Goal: Transaction & Acquisition: Purchase product/service

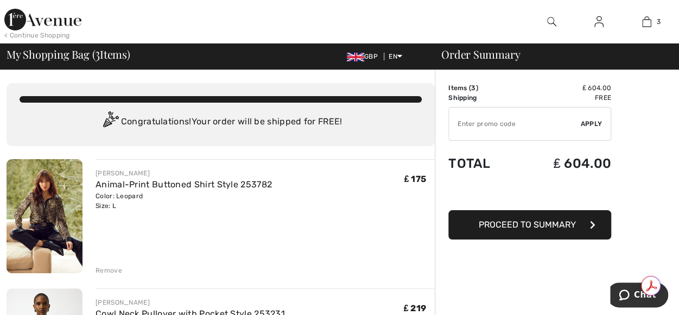
click at [531, 223] on span "Proceed to Summary" at bounding box center [527, 224] width 97 height 10
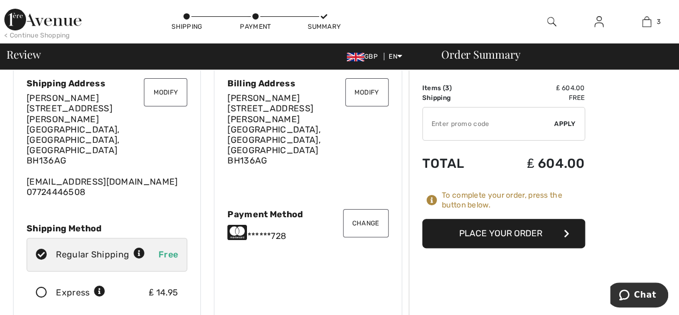
scroll to position [18, 0]
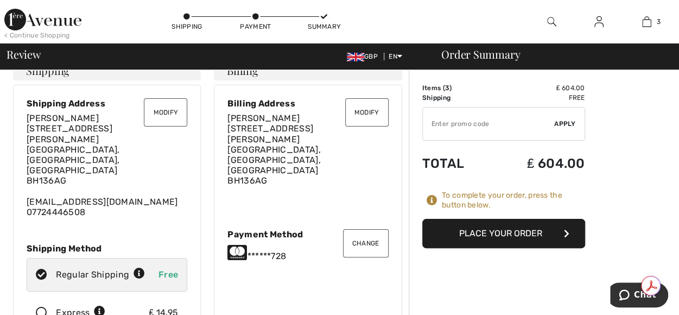
click at [533, 229] on button "Place Your Order" at bounding box center [503, 233] width 163 height 29
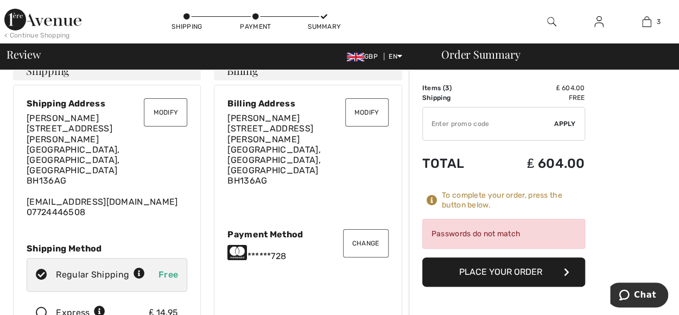
scroll to position [0, 0]
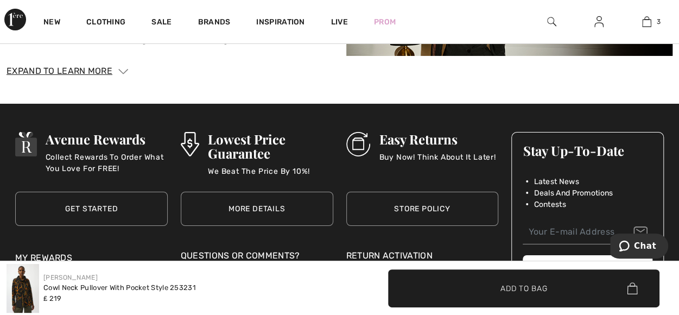
scroll to position [1901, 0]
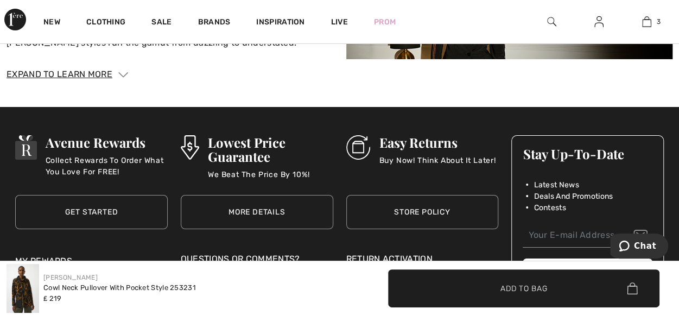
drag, startPoint x: 682, startPoint y: 23, endPoint x: 3, endPoint y: 24, distance: 678.8
click at [66, 197] on link "Get Started" at bounding box center [91, 212] width 153 height 34
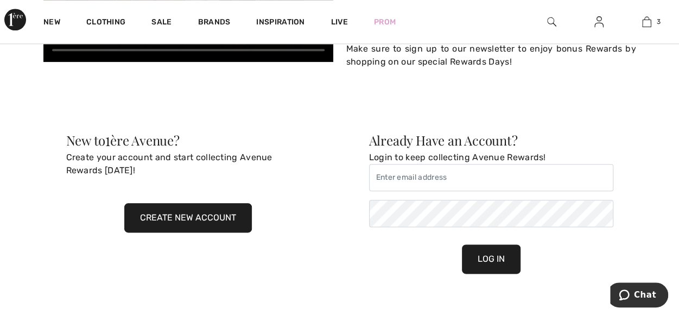
scroll to position [586, 0]
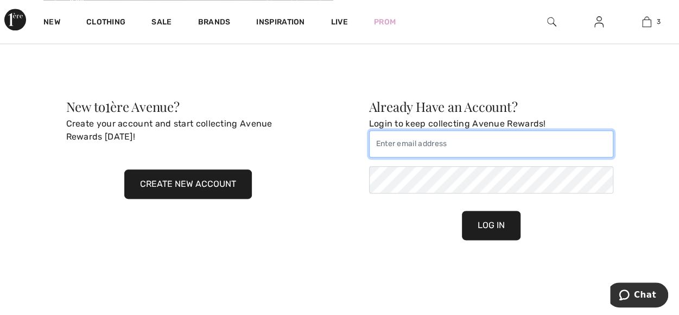
click at [395, 140] on input "email" at bounding box center [491, 143] width 244 height 27
type input "francesaaa@aol.com"
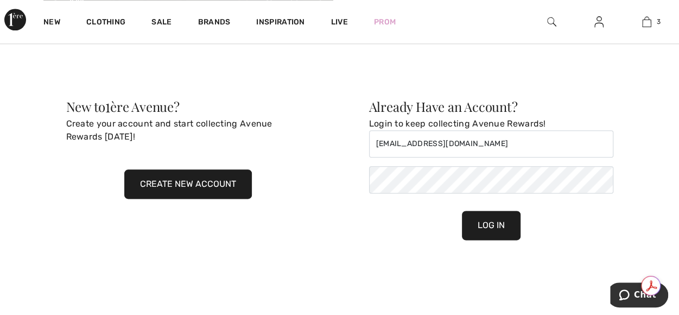
click at [177, 180] on button "Create New Account" at bounding box center [188, 183] width 128 height 29
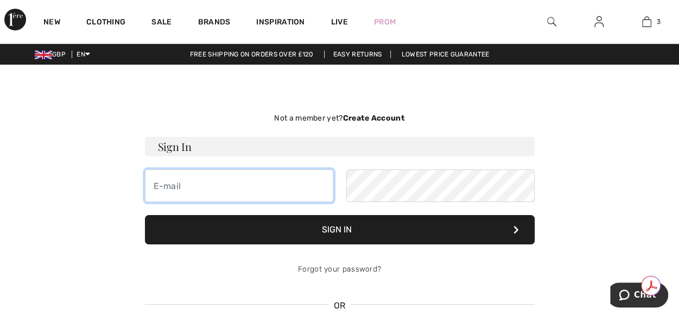
click at [206, 182] on input "email" at bounding box center [239, 185] width 188 height 33
type input "[EMAIL_ADDRESS][DOMAIN_NAME]"
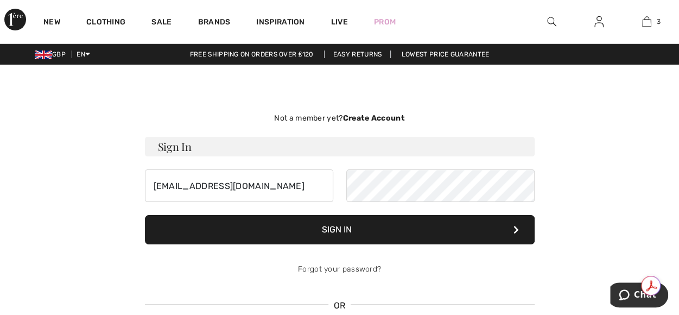
click at [365, 119] on strong "Create Account" at bounding box center [374, 117] width 62 height 9
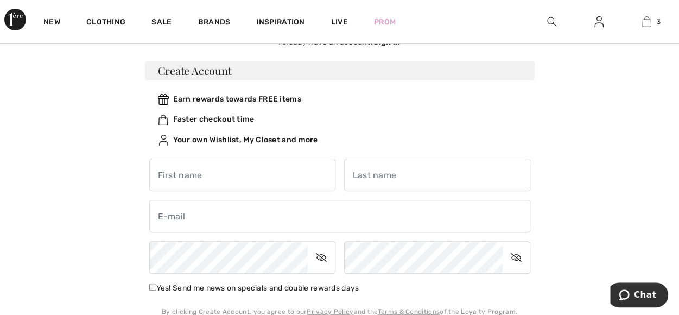
scroll to position [107, 0]
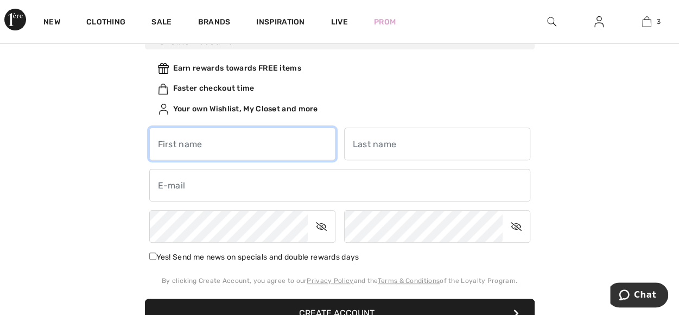
click at [196, 137] on input "text" at bounding box center [242, 144] width 186 height 33
type input "[PERSON_NAME]"
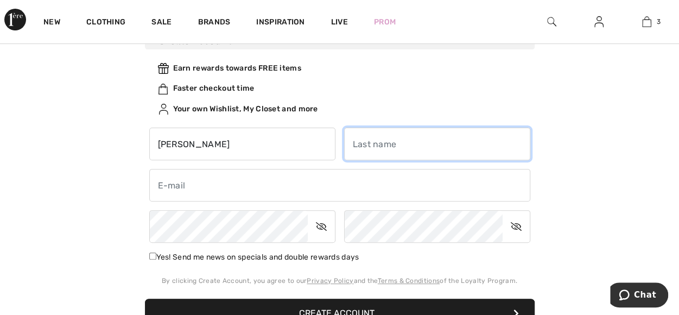
type input "Cornelius"
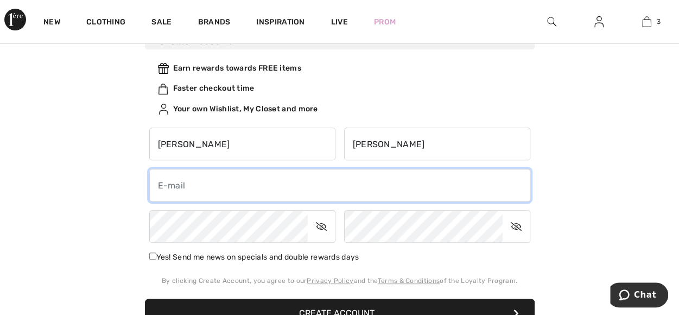
type input "francesaaa@aol.com"
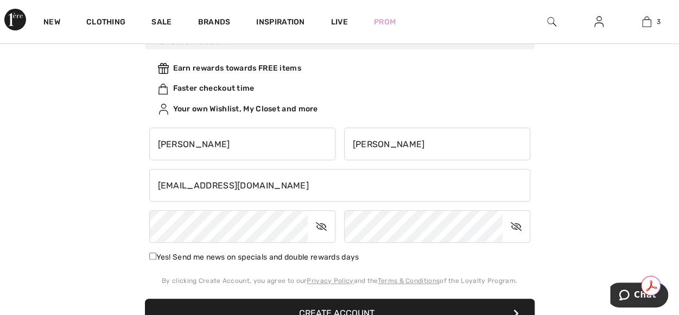
click at [324, 228] on icon at bounding box center [321, 226] width 27 height 25
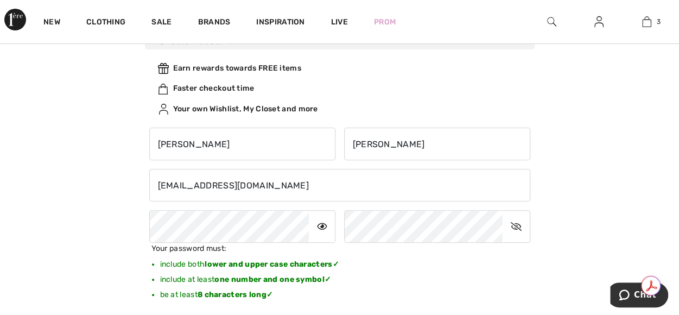
click at [64, 162] on div "Not a member yet? Create Account Sign In francesaaa@aol.com Sign In Forgot your…" at bounding box center [340, 230] width 666 height 493
click at [516, 227] on icon at bounding box center [516, 226] width 27 height 25
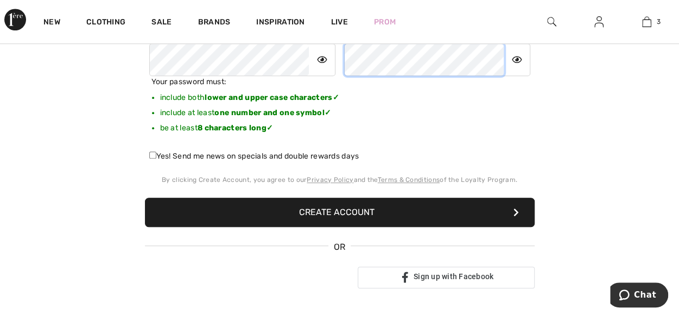
scroll to position [277, 0]
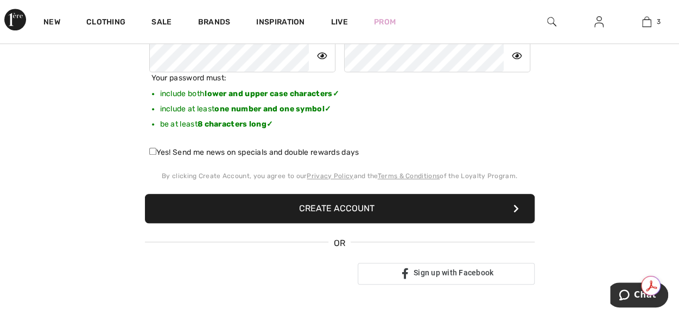
click at [331, 207] on button "Create Account" at bounding box center [340, 208] width 390 height 29
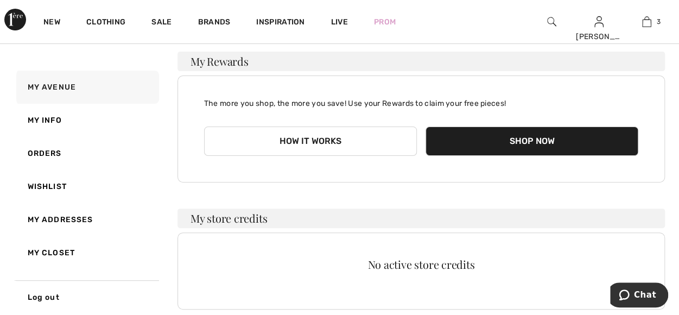
scroll to position [72, 0]
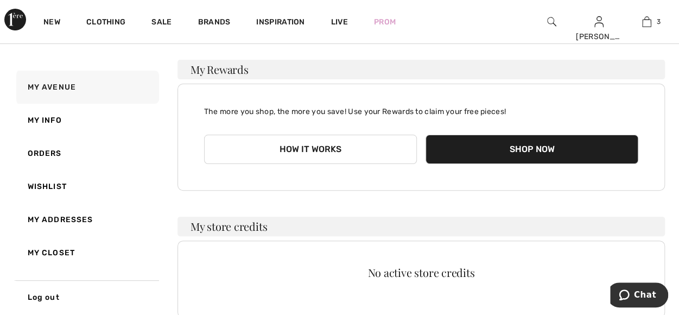
click at [564, 148] on button "Shop Now" at bounding box center [532, 149] width 213 height 29
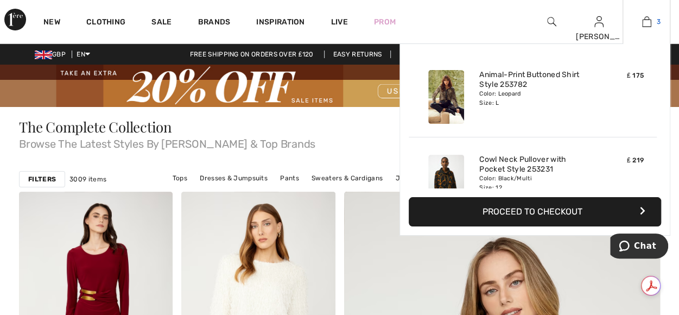
click at [649, 21] on img at bounding box center [646, 21] width 9 height 13
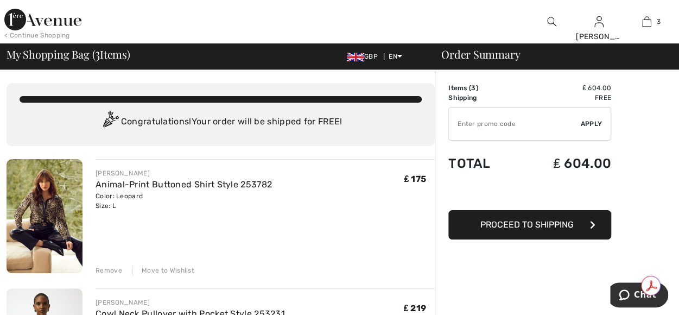
click at [537, 222] on span "Proceed to Shipping" at bounding box center [527, 224] width 93 height 10
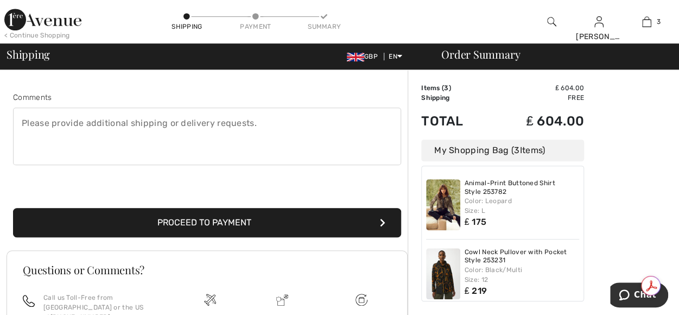
click at [223, 224] on button "Proceed to Payment" at bounding box center [207, 222] width 388 height 29
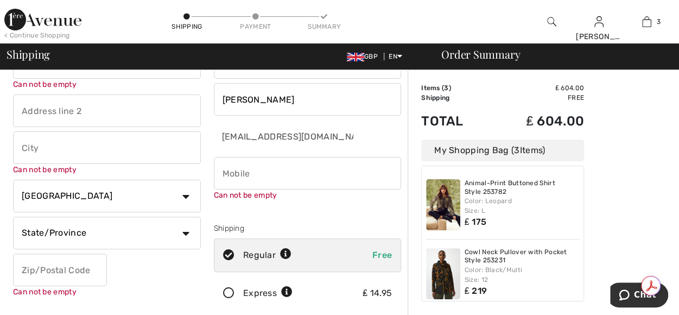
scroll to position [11, 0]
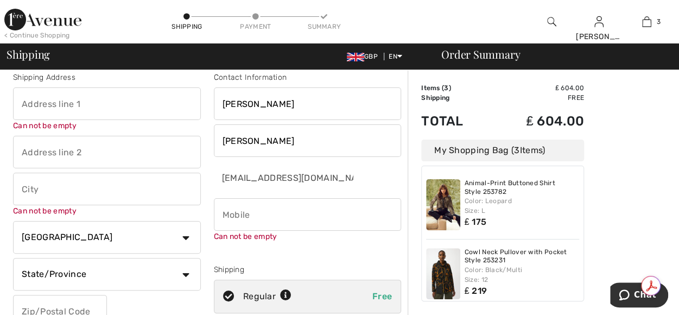
click at [234, 210] on input "phone" at bounding box center [308, 214] width 188 height 33
type input "07724446508"
type input "Flat 5, Wood House, 10 The Avenue, Poole, BH13 6AG"
type input "Poole"
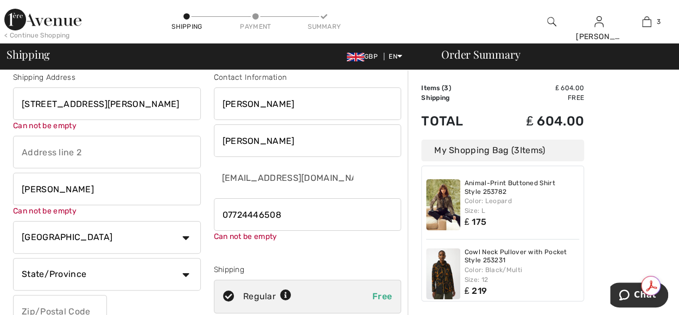
select select "GB"
type input "BH13 6AG"
type input "DOR"
type input "BH136AG"
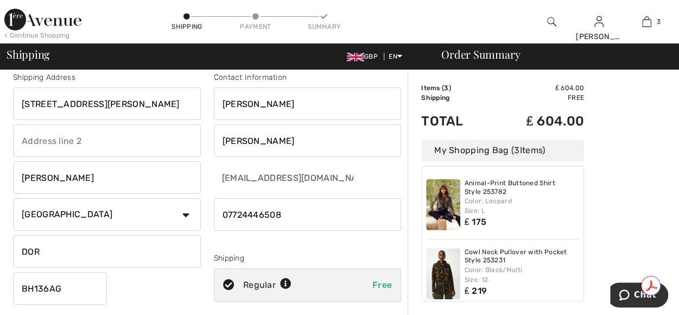
type input "Dorset"
type input "BH136AG"
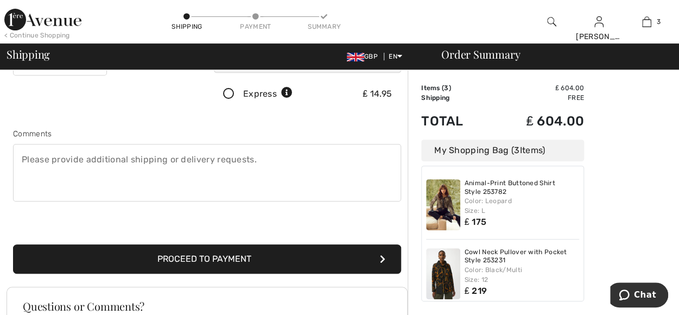
scroll to position [245, 0]
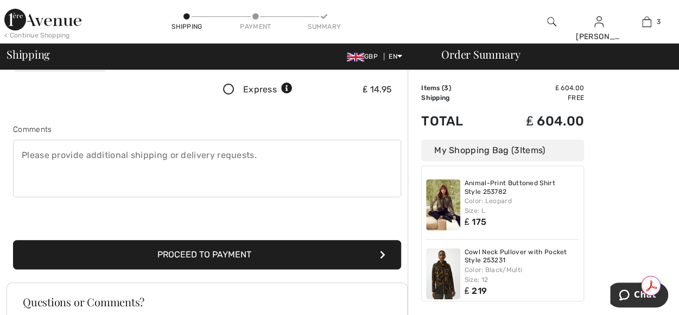
click at [29, 149] on textarea at bounding box center [207, 169] width 388 height 58
click at [198, 161] on textarea "Should nobody be in please leave inside" at bounding box center [207, 169] width 388 height 58
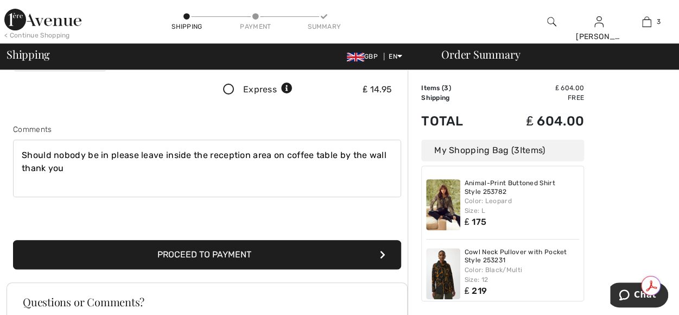
type textarea "Should nobody be in please leave inside the reception area on coffee table by t…"
click at [223, 250] on button "Proceed to Payment" at bounding box center [207, 254] width 388 height 29
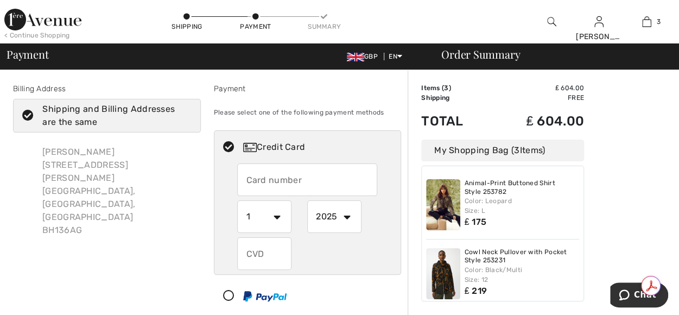
click at [287, 171] on input "text" at bounding box center [307, 179] width 140 height 33
radio input "true"
type input "5"
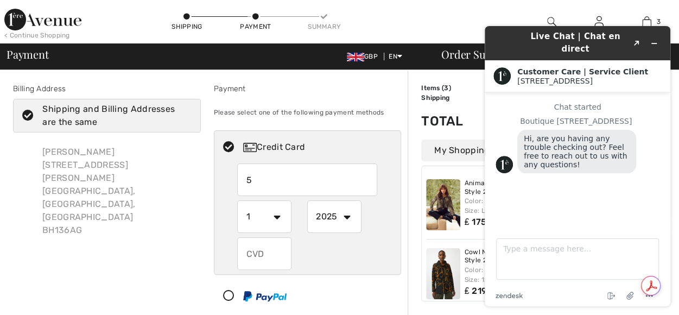
click at [274, 182] on input "5" at bounding box center [307, 179] width 140 height 33
radio input "true"
select select "8"
select select "2028"
click at [267, 180] on input "5" at bounding box center [307, 179] width 140 height 33
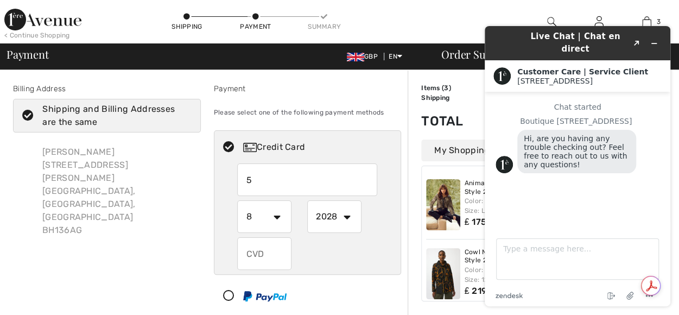
radio input "true"
click at [250, 171] on input "text" at bounding box center [307, 179] width 140 height 33
radio input "true"
type input "5229489595128728"
click at [247, 248] on input "text" at bounding box center [264, 253] width 54 height 33
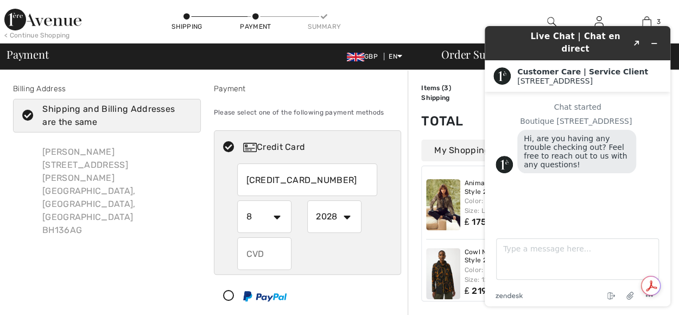
radio input "true"
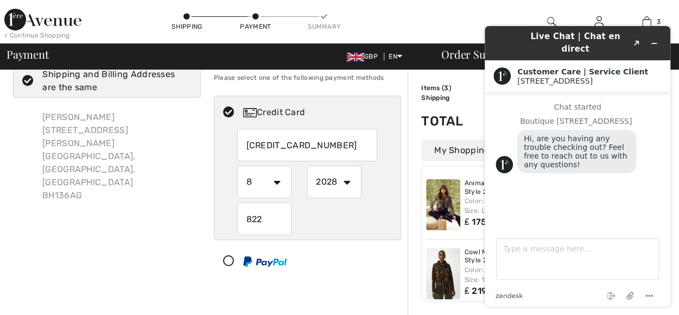
scroll to position [36, 0]
type input "822"
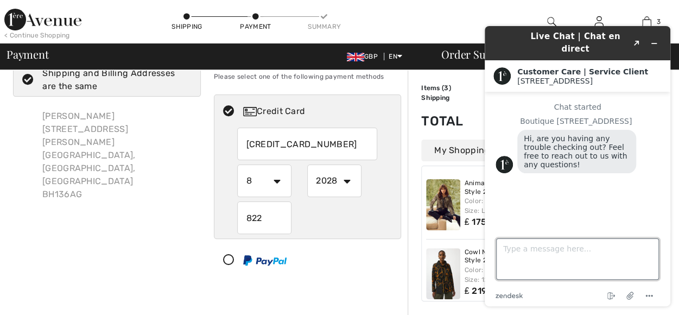
click at [525, 250] on textarea "Type a message here..." at bounding box center [577, 258] width 163 height 41
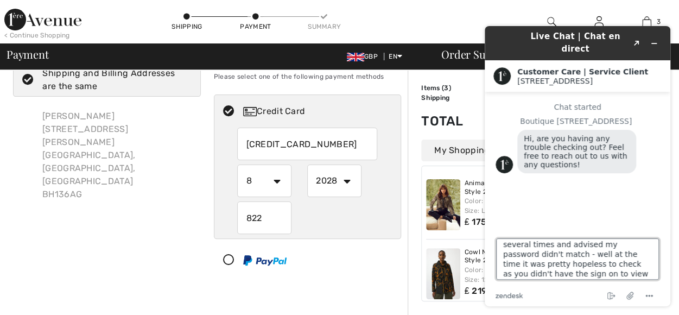
scroll to position [24, 0]
type textarea "Fed up to be honest as have tried several times and advised my password didn't …"
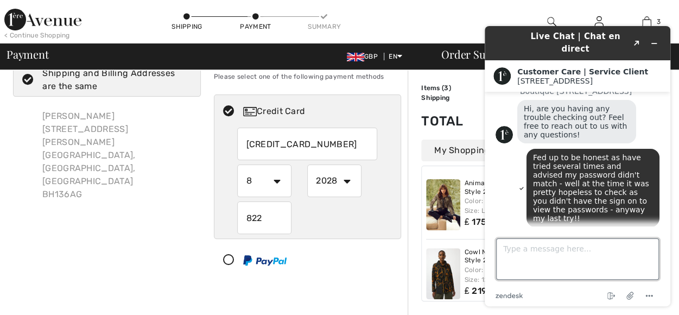
scroll to position [46, 0]
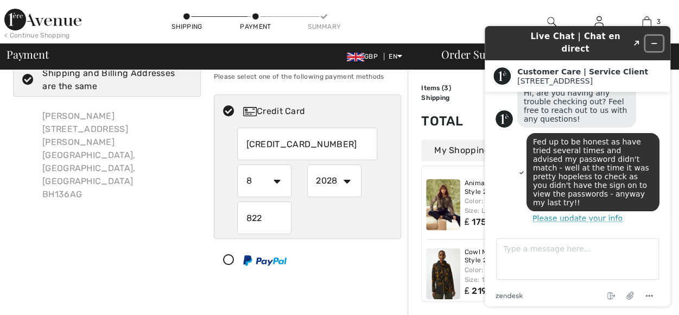
click at [658, 36] on button "Minimize widget" at bounding box center [654, 43] width 17 height 15
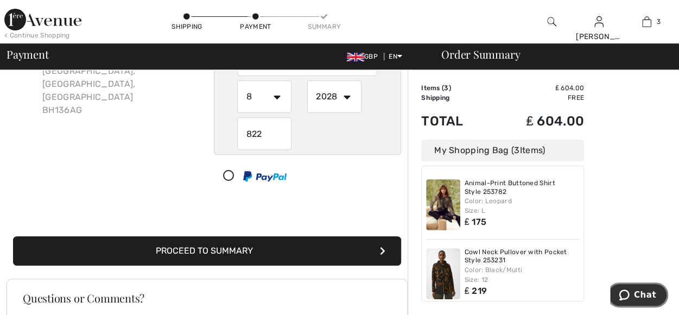
scroll to position [130, 0]
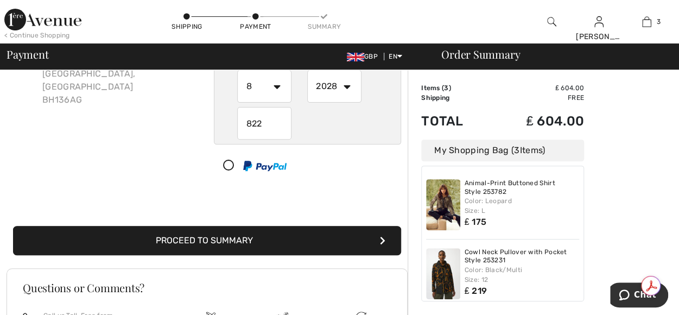
click at [192, 234] on button "Proceed to Summary" at bounding box center [207, 240] width 388 height 29
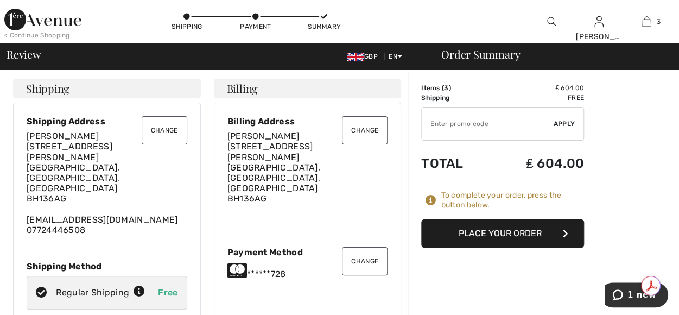
click at [514, 229] on button "Place Your Order" at bounding box center [502, 233] width 163 height 29
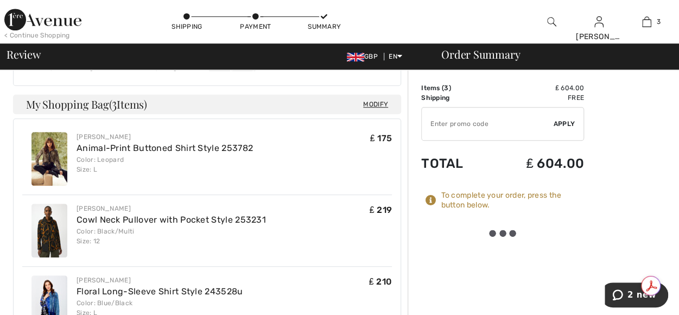
scroll to position [433, 0]
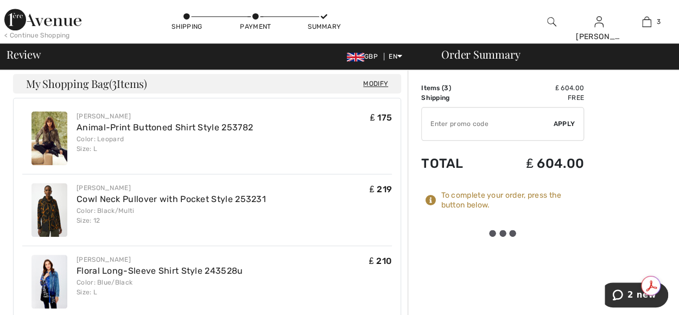
click at [500, 235] on div at bounding box center [503, 233] width 30 height 7
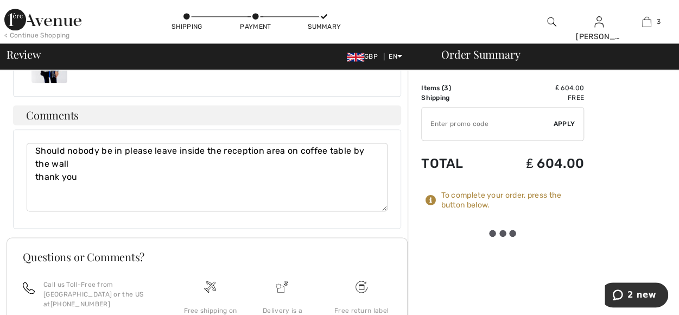
scroll to position [667, 0]
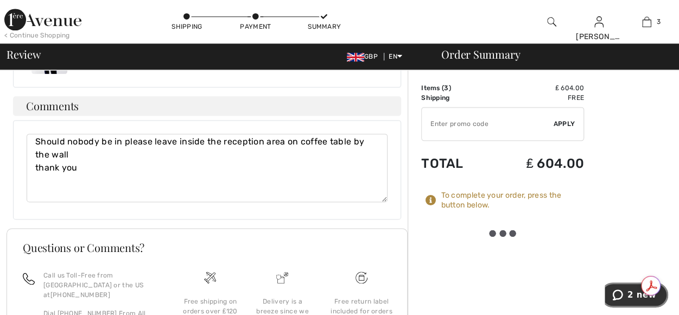
click at [642, 301] on button "2 new" at bounding box center [635, 294] width 68 height 25
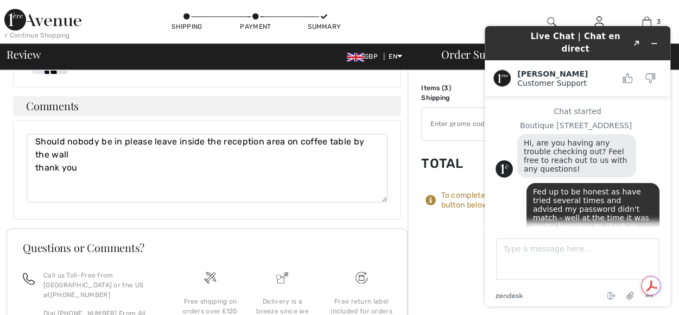
scroll to position [131, 0]
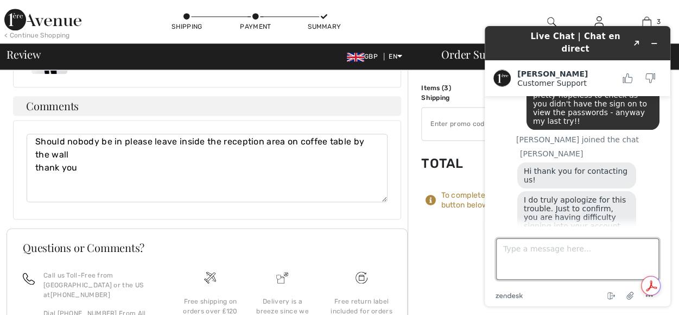
click at [528, 250] on textarea "Type a message here..." at bounding box center [577, 258] width 163 height 41
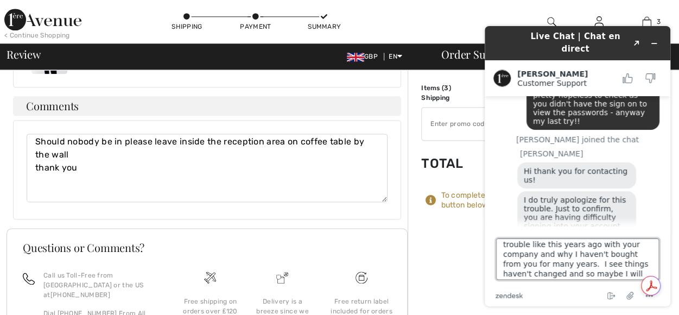
scroll to position [24, 0]
type textarea "The checkout is not working - I had trouble like this years ago with your compa…"
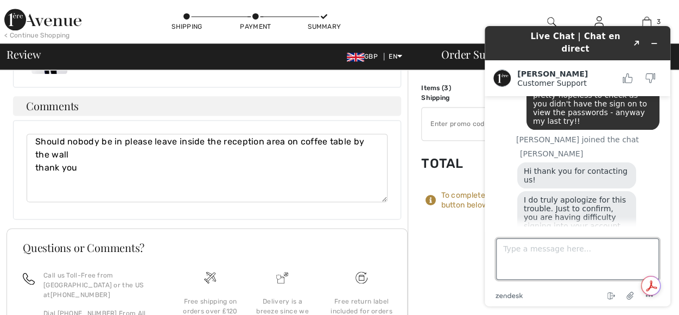
scroll to position [217, 0]
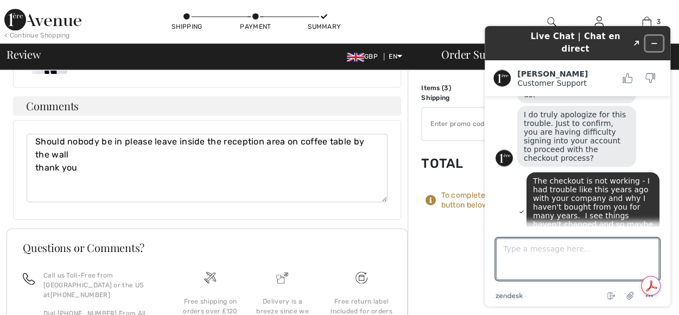
click at [652, 36] on button "Minimize widget" at bounding box center [654, 43] width 17 height 15
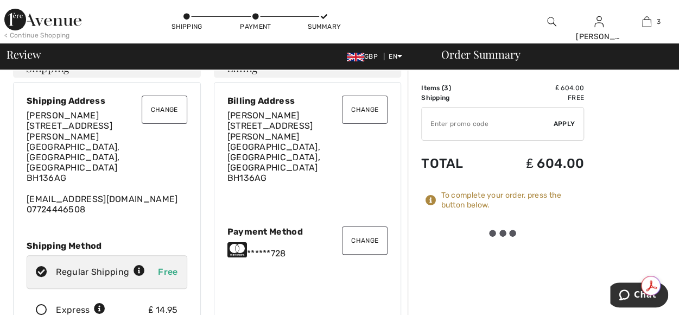
scroll to position [0, 0]
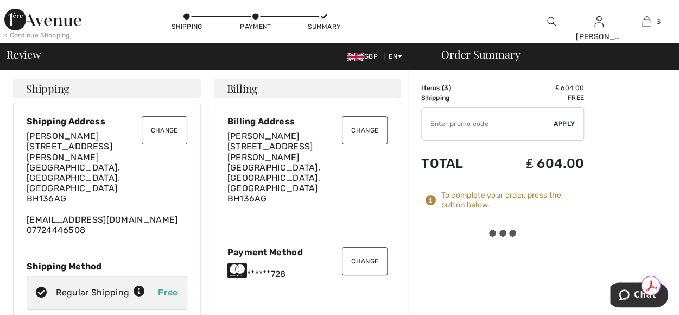
click at [502, 230] on div at bounding box center [503, 233] width 30 height 7
click at [427, 200] on icon at bounding box center [431, 200] width 11 height 11
click at [620, 293] on icon "1 new" at bounding box center [618, 294] width 11 height 11
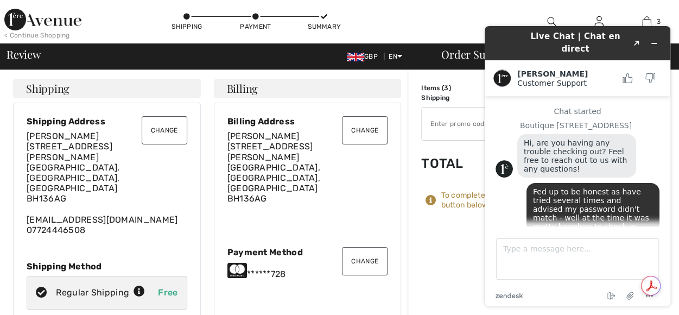
scroll to position [308, 0]
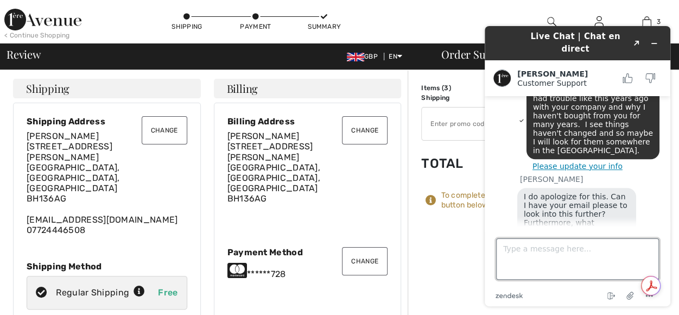
click at [513, 248] on textarea "Type a message here..." at bounding box center [577, 258] width 163 height 41
type textarea "The payment is not going through and no reason for it my end!!"
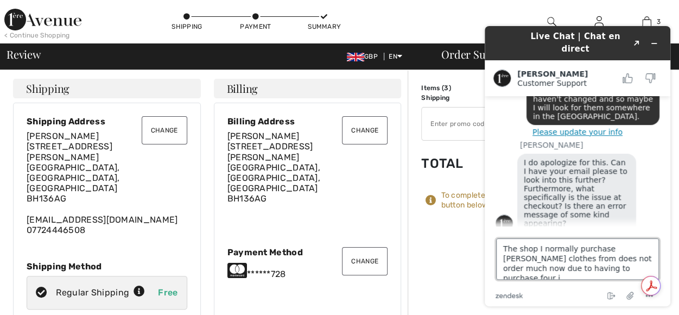
scroll to position [378, 0]
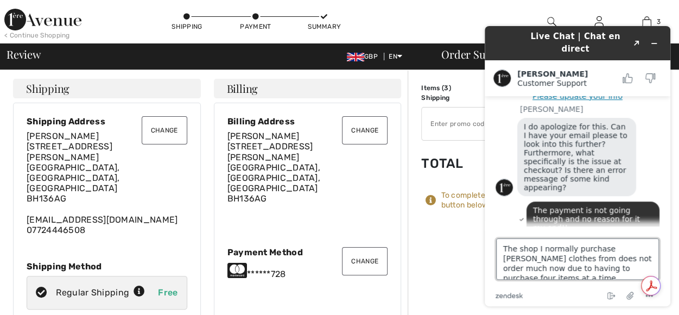
type textarea "The shop I normally purchase [PERSON_NAME] clothes from does not order much now…"
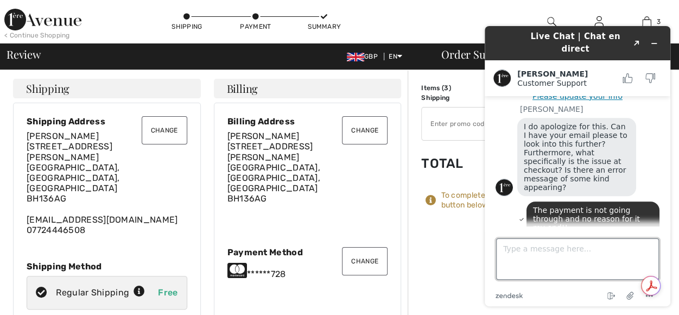
scroll to position [427, 0]
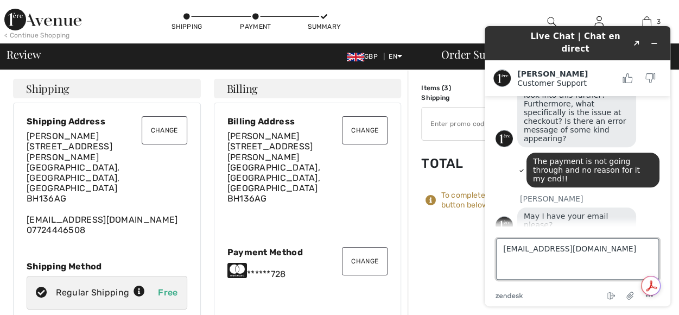
type textarea "[EMAIL_ADDRESS][DOMAIN_NAME]"
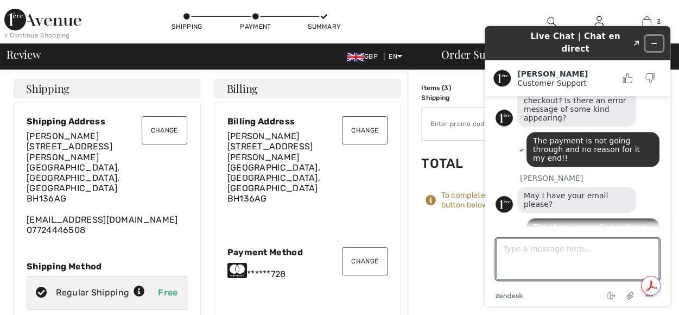
click at [658, 40] on icon "Minimize widget" at bounding box center [655, 44] width 8 height 8
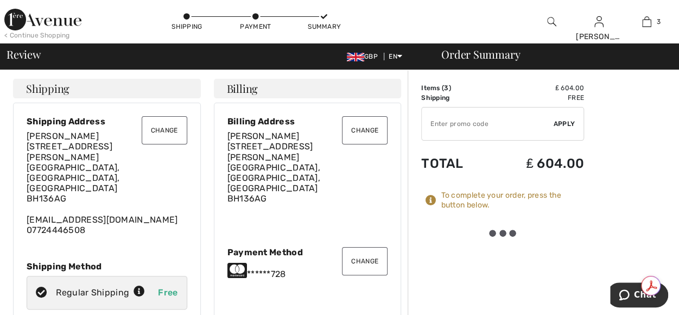
click at [497, 232] on div at bounding box center [503, 233] width 30 height 7
click at [639, 297] on span "Chat" at bounding box center [645, 295] width 22 height 10
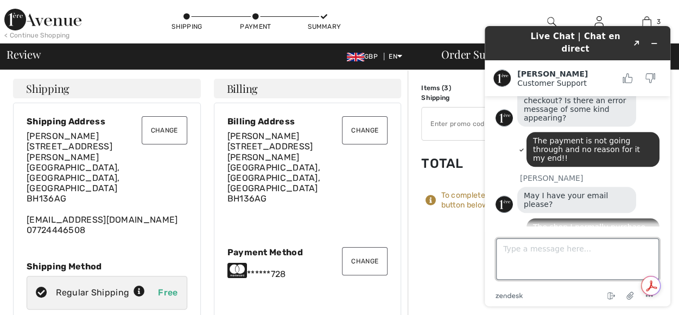
click at [533, 255] on textarea "Type a message here..." at bounding box center [577, 258] width 163 height 41
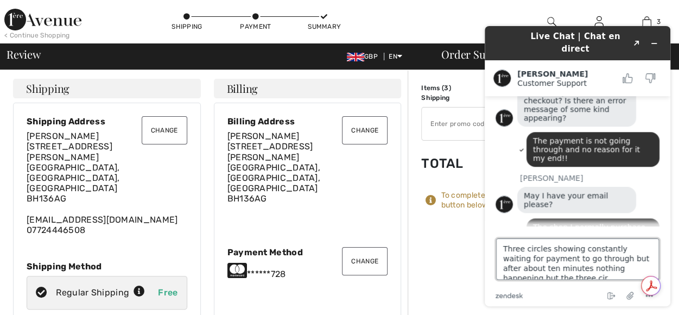
scroll to position [4, 0]
type textarea "Three circles showing constantly waiting for payment to go through but after ab…"
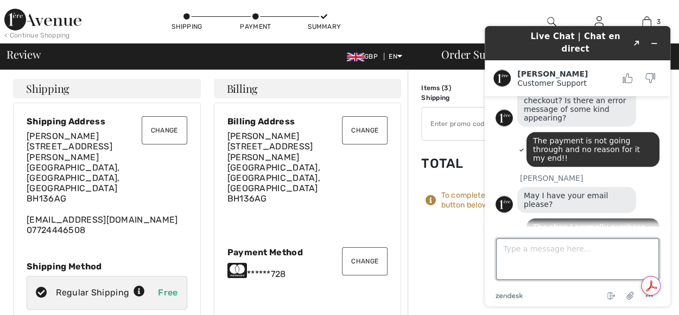
scroll to position [502, 0]
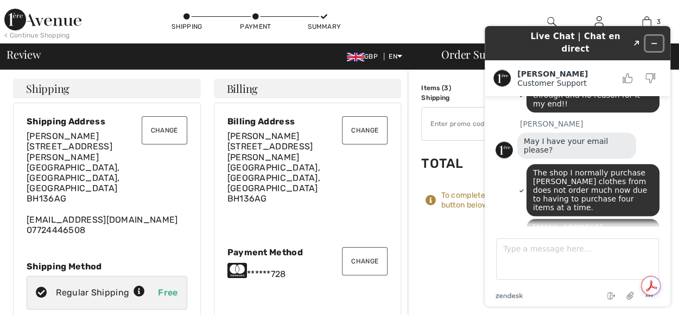
click at [657, 40] on icon "Minimize widget" at bounding box center [655, 44] width 8 height 8
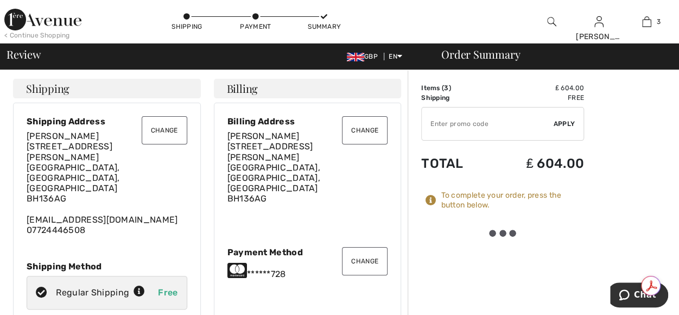
click at [563, 213] on div "Items ( 3 ) ₤ 604.00 Promo code ₤ 0.00 Shipping Free Tax1 ₤ 0.00 Tax2 ₤ 0.00 Du…" at bounding box center [502, 165] width 163 height 165
click at [498, 234] on div at bounding box center [503, 233] width 30 height 7
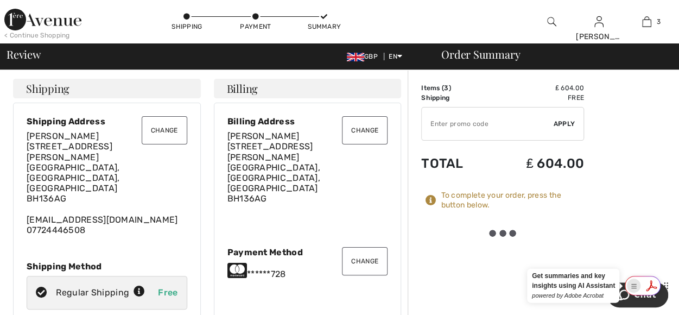
click at [632, 291] on div "Show Acrobat AI FAB View Settings" at bounding box center [634, 286] width 14 height 14
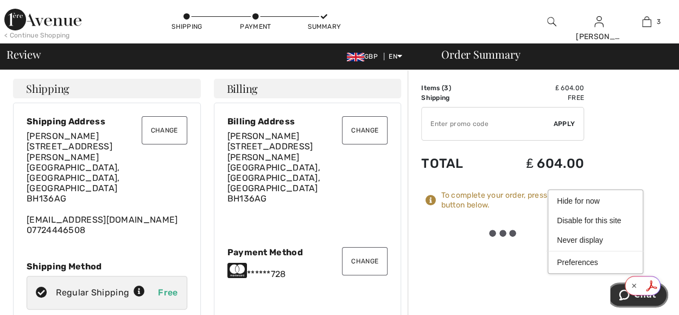
click at [625, 296] on icon "Chat" at bounding box center [624, 294] width 11 height 11
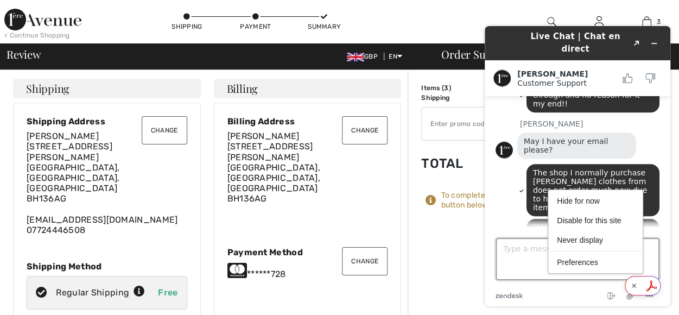
click at [528, 249] on textarea "Type a message here..." at bounding box center [577, 258] width 163 height 41
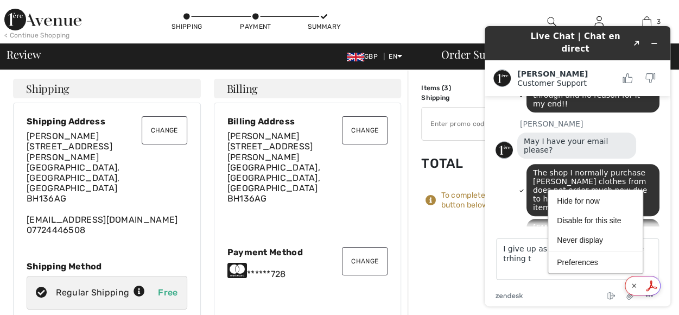
click at [664, 229] on footer "Type a message here... I give up as have spent loads of time trhing t .cls-1{fi…" at bounding box center [578, 266] width 186 height 80
drag, startPoint x: 634, startPoint y: 229, endPoint x: 159, endPoint y: 213, distance: 475.9
click at [634, 229] on li "Disable for this site" at bounding box center [595, 220] width 89 height 17
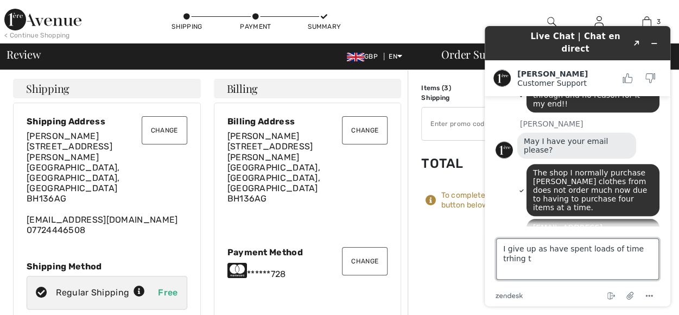
click at [642, 259] on textarea "I give up as have spent loads of time trhing t" at bounding box center [577, 258] width 163 height 41
click at [650, 250] on textarea "I give up as have spent loads of time trhing t" at bounding box center [577, 258] width 163 height 41
type textarea "I give up as have spent loads of time trying to purchase these three items [DAT…"
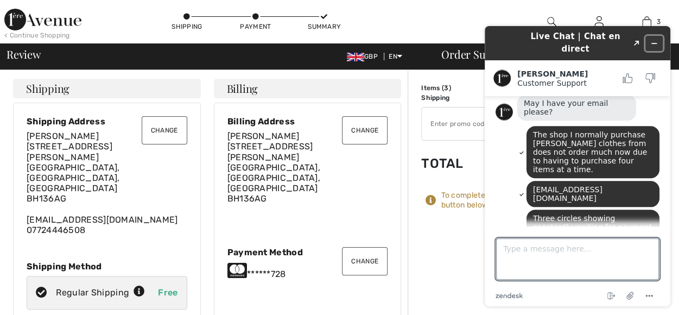
click at [659, 36] on button "Minimize widget" at bounding box center [654, 43] width 17 height 15
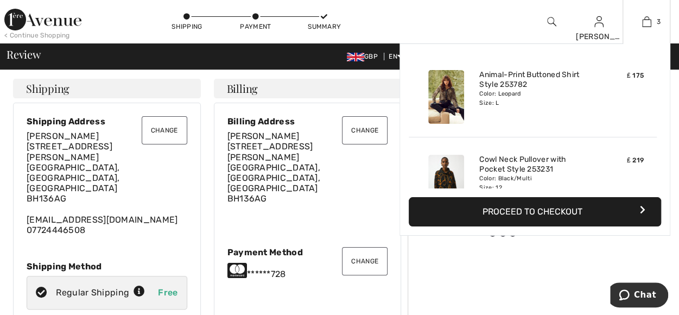
click at [574, 204] on button "Proceed to Checkout" at bounding box center [535, 211] width 253 height 29
click at [572, 206] on button "Proceed to Checkout" at bounding box center [535, 211] width 253 height 29
click at [643, 208] on icon "button" at bounding box center [642, 209] width 5 height 9
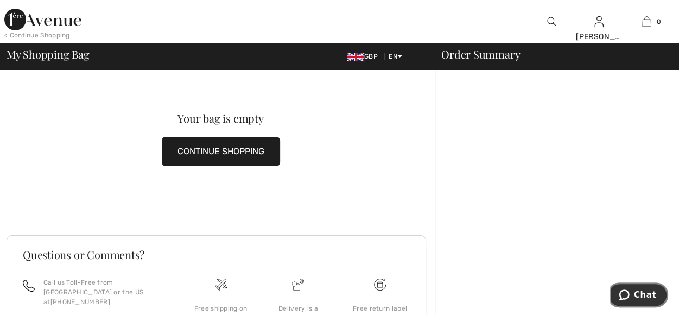
click at [646, 292] on span "Chat" at bounding box center [645, 295] width 22 height 10
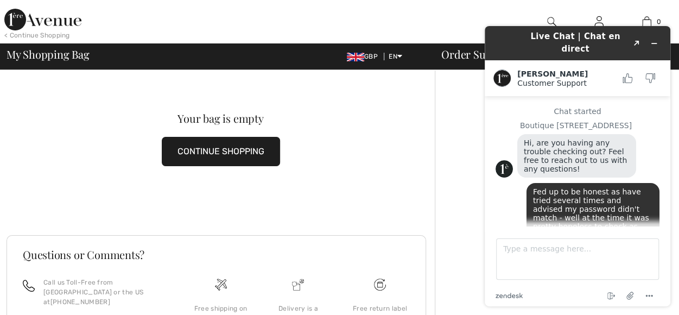
scroll to position [568, 0]
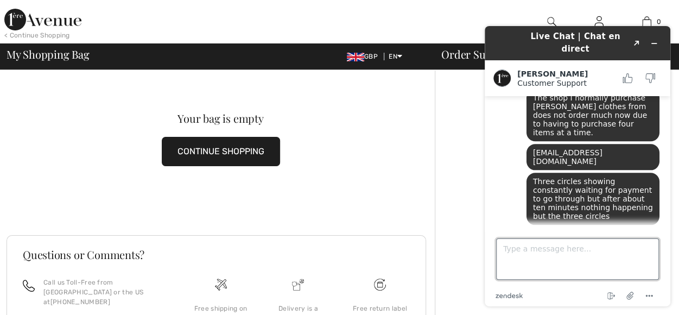
click at [541, 245] on textarea "Type a message here..." at bounding box center [577, 258] width 163 height 41
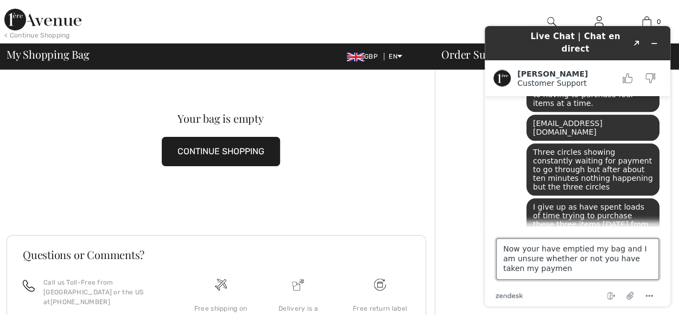
type textarea "Now your have emptied my bag and I am unsure whether or not you have taken my p…"
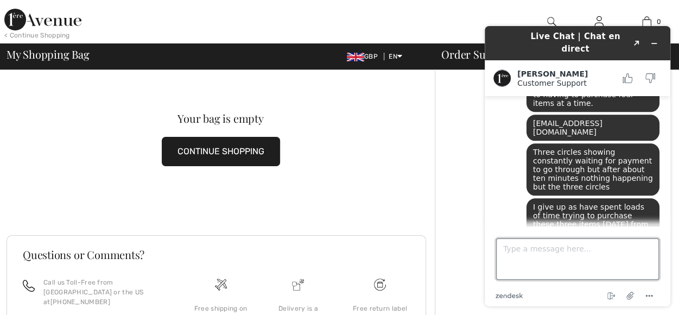
scroll to position [647, 0]
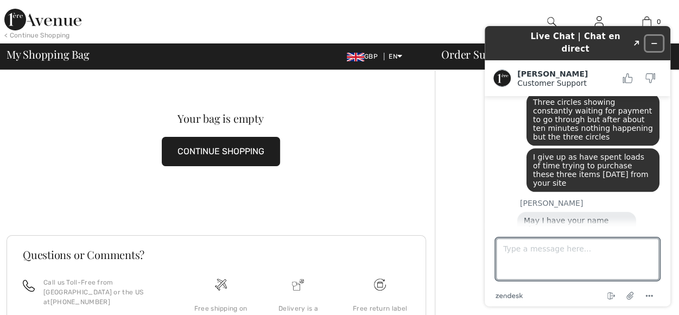
click at [658, 40] on icon "Minimize widget" at bounding box center [655, 44] width 8 height 8
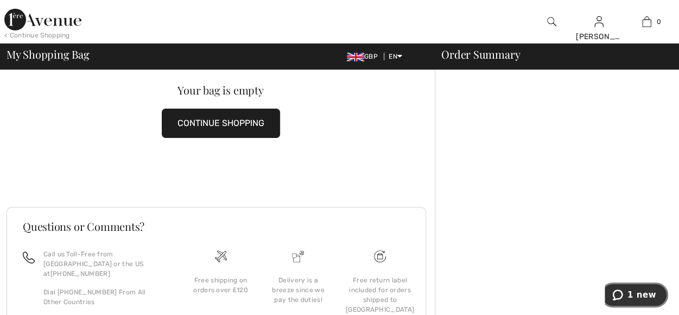
scroll to position [31, 0]
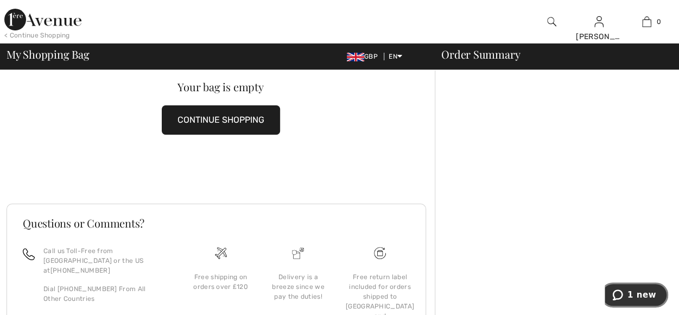
click at [638, 299] on span "1 new" at bounding box center [642, 295] width 29 height 10
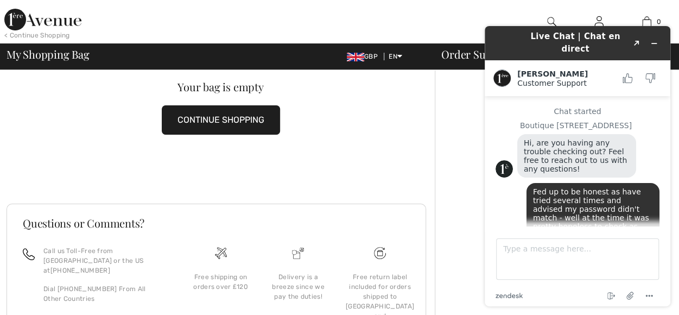
scroll to position [712, 0]
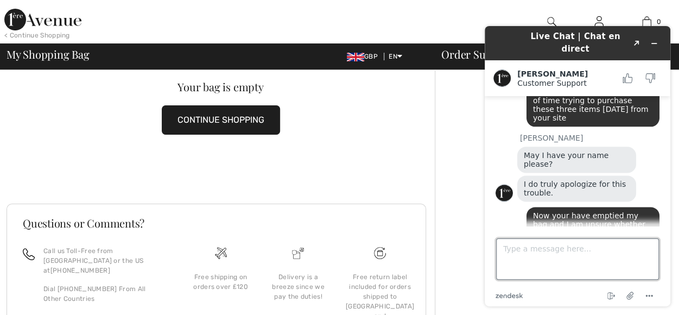
click at [530, 252] on textarea "Type a message here..." at bounding box center [577, 258] width 163 height 41
click at [540, 251] on textarea "Type a message here..." at bounding box center [577, 258] width 163 height 41
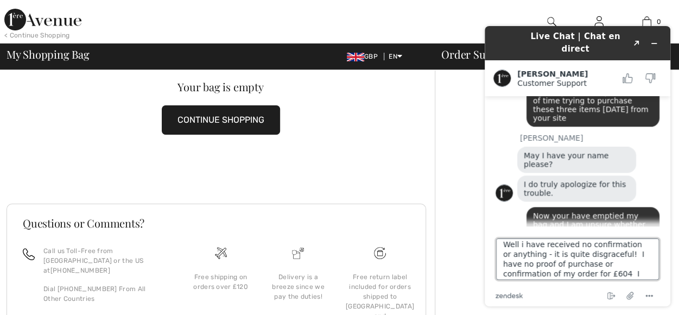
scroll to position [14, 0]
click at [527, 276] on textarea "Well i have received no confirmation or anything - it is quite disgraceful! I h…" at bounding box center [577, 258] width 163 height 41
click at [527, 271] on textarea "Well i have received no confirmation or anything - it is quite disgraceful! I h…" at bounding box center [577, 258] width 163 height 41
type textarea "Well i have received no confirmation or anything - it is quite disgraceful! I h…"
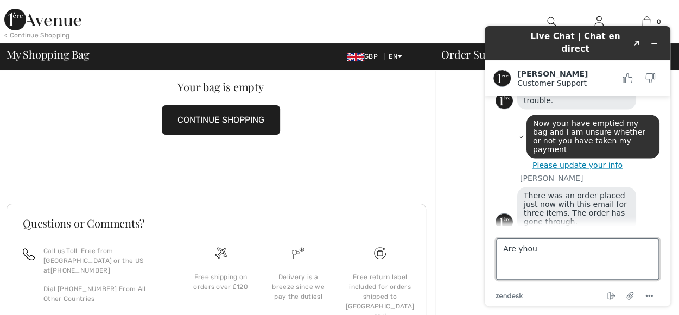
scroll to position [807, 0]
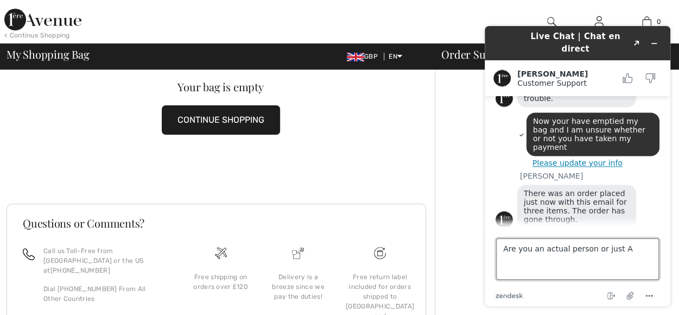
type textarea "Are you an actual person or just Ai"
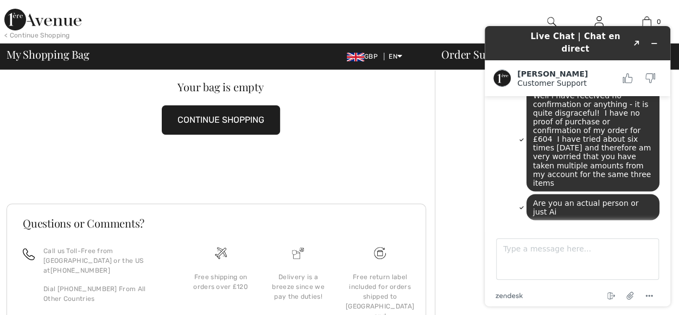
scroll to position [1011, 0]
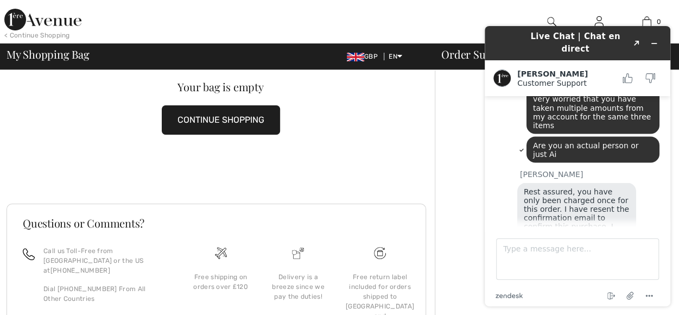
click at [476, 292] on html "Live Chat | Chat en direct Created with Sketch. [PERSON_NAME] Customer Support …" at bounding box center [577, 166] width 203 height 298
